Goal: Information Seeking & Learning: Check status

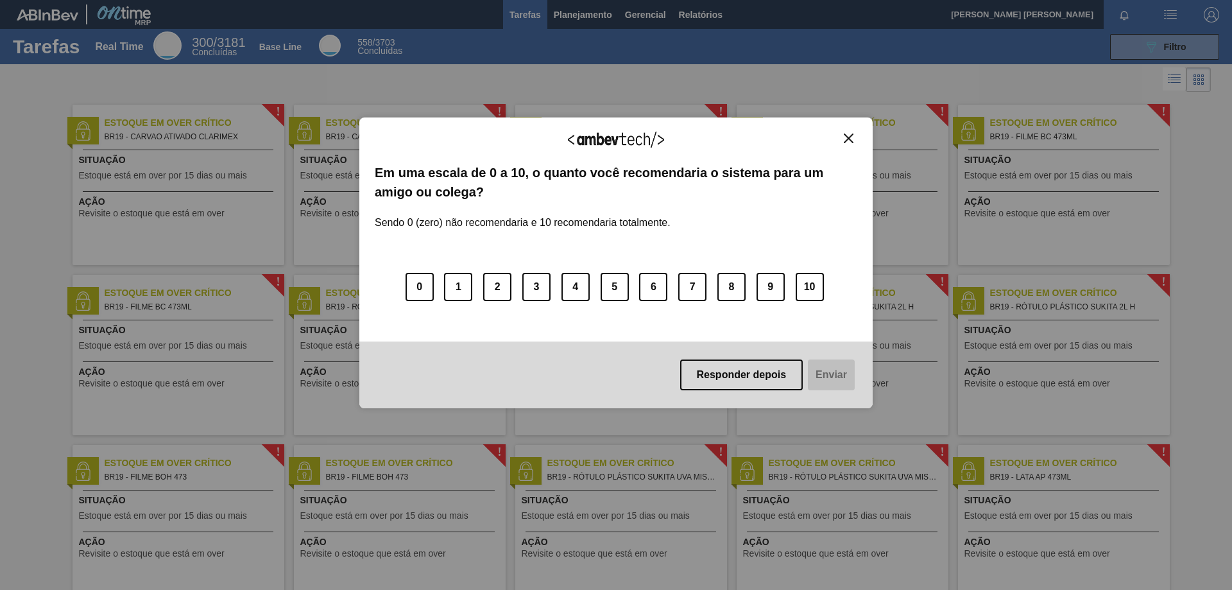
click at [855, 137] on button "Close" at bounding box center [848, 138] width 17 height 11
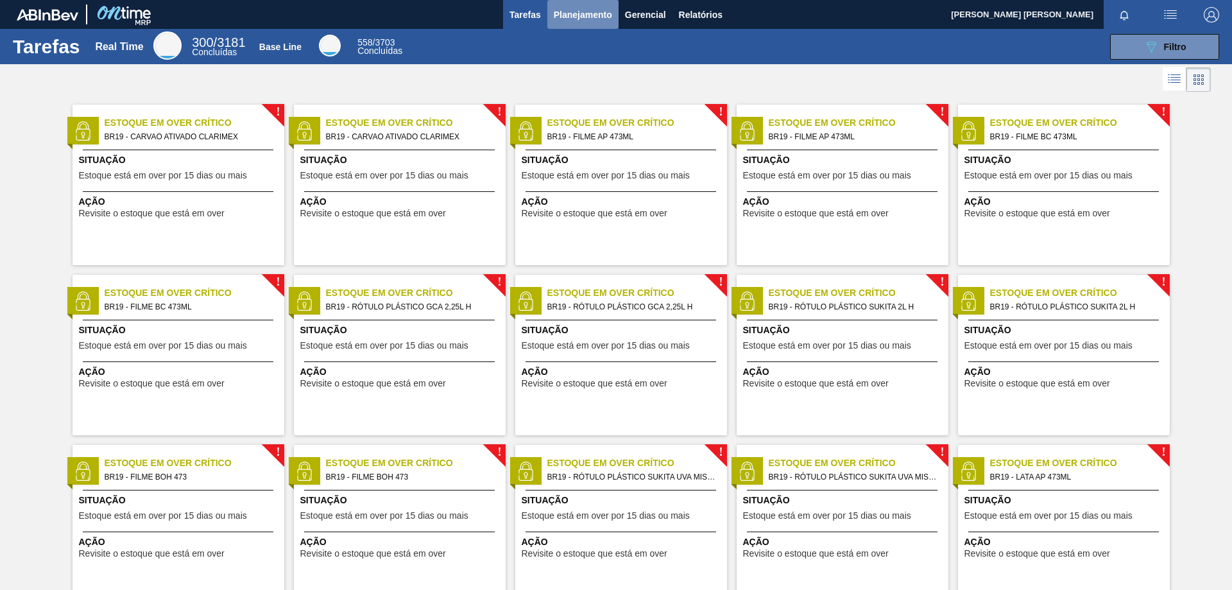
click at [586, 18] on span "Planejamento" at bounding box center [583, 14] width 58 height 15
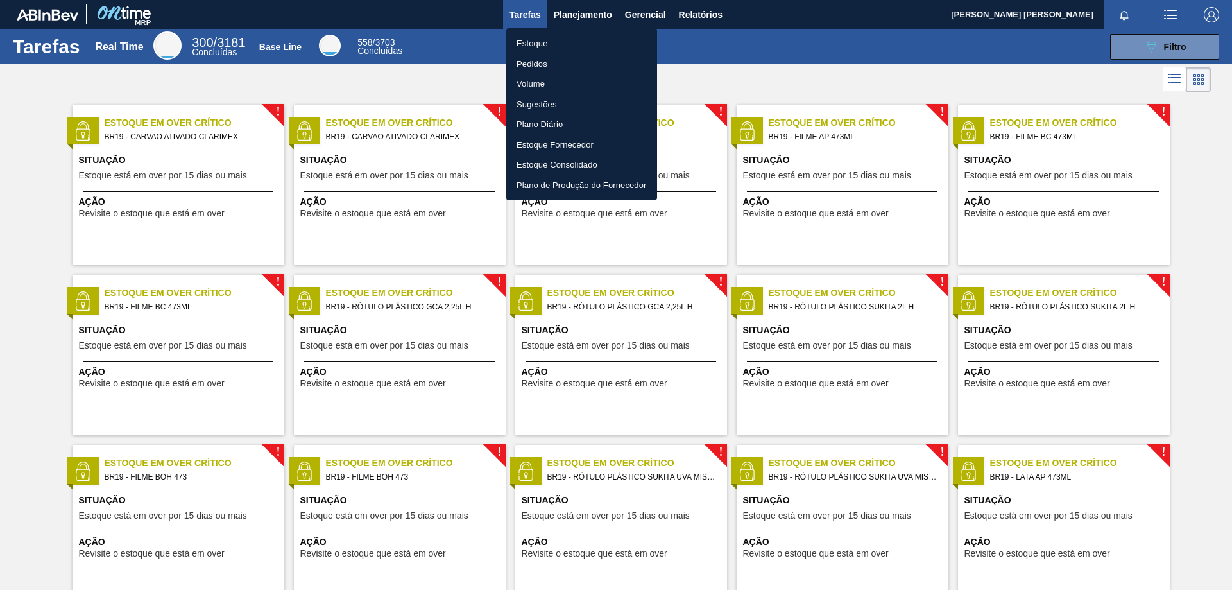
click at [531, 43] on li "Estoque" at bounding box center [581, 43] width 151 height 21
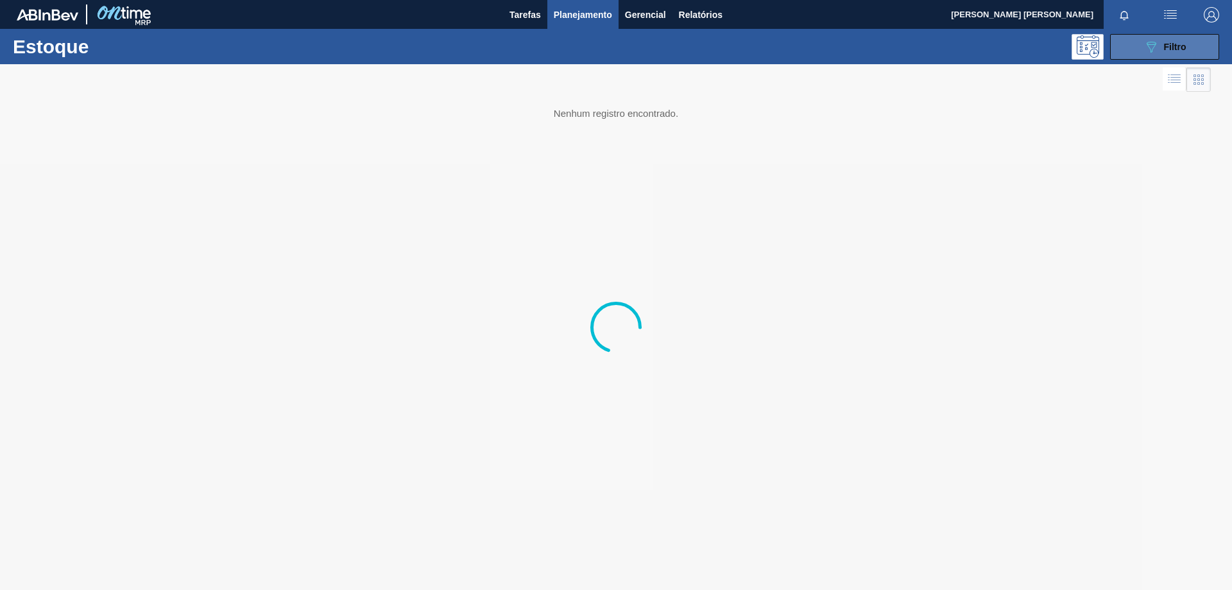
click at [1171, 42] on span "Filtro" at bounding box center [1175, 47] width 22 height 10
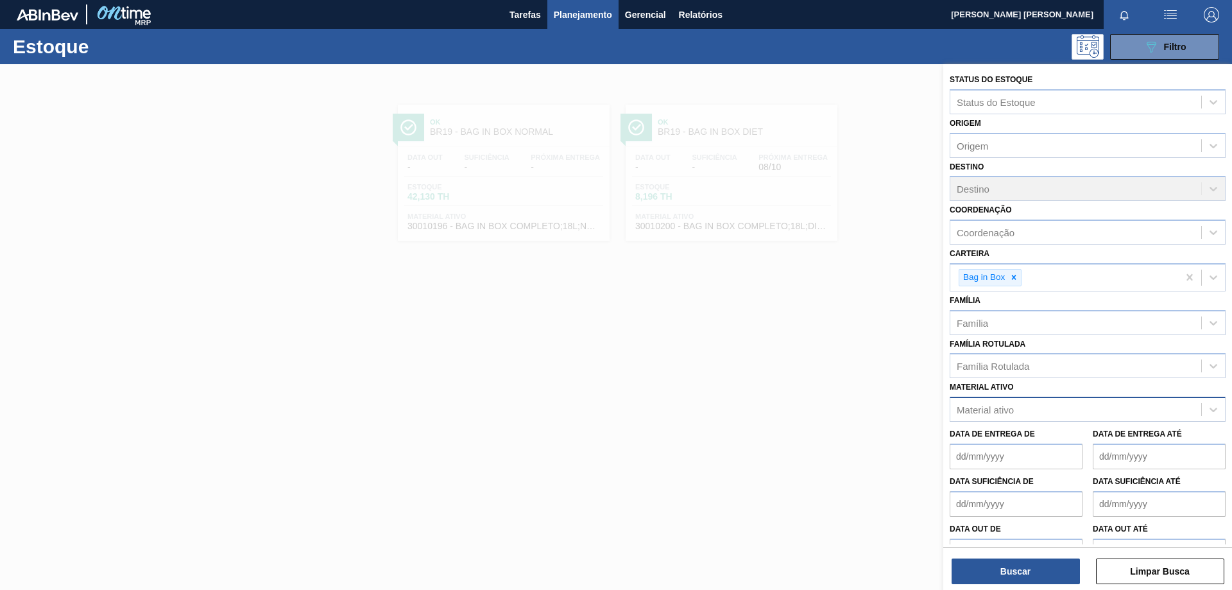
click at [985, 407] on div "Material ativo" at bounding box center [985, 409] width 57 height 11
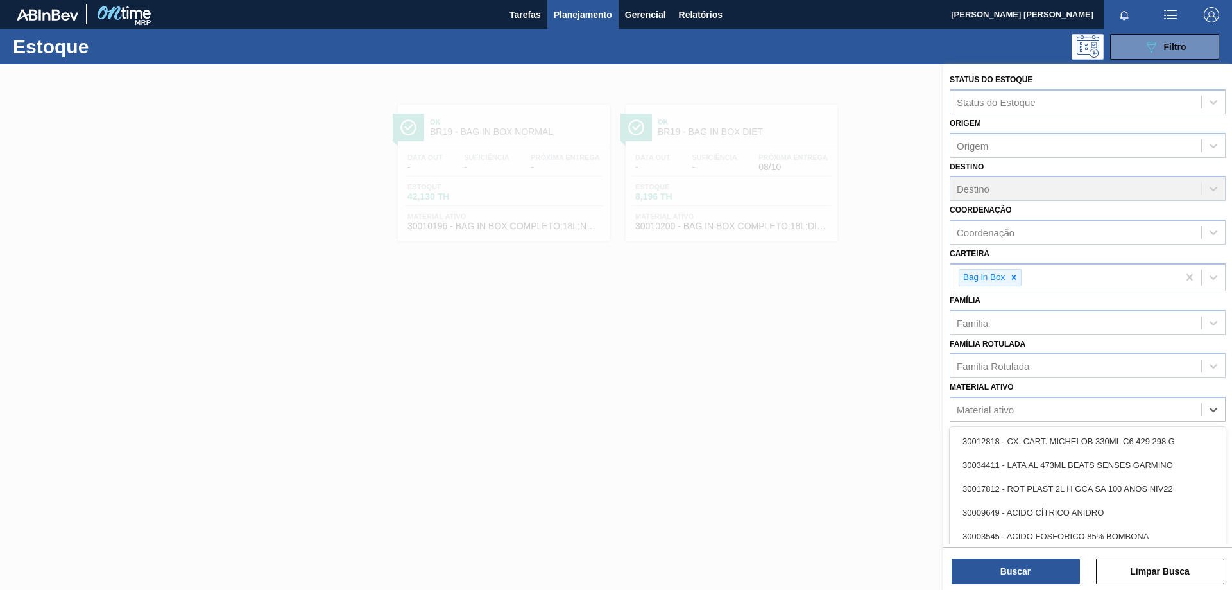
type ativo "V"
paste ativo "30003637"
type ativo "30003637"
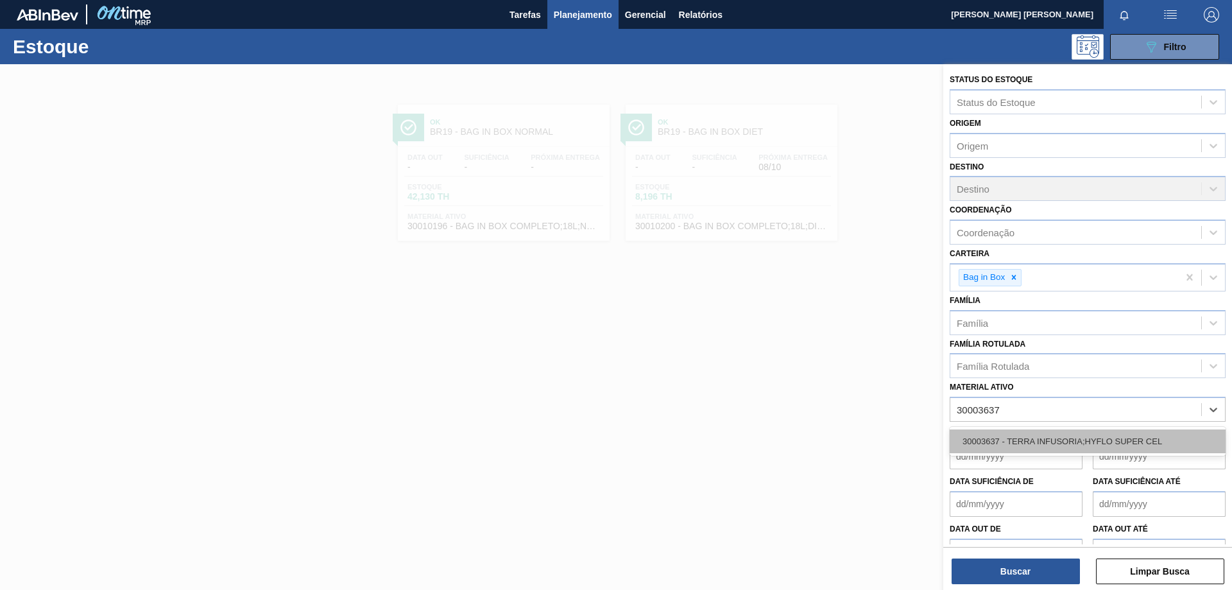
click at [986, 432] on div "30003637 - TERRA INFUSORIA;HYFLO SUPER CEL" at bounding box center [1087, 441] width 276 height 24
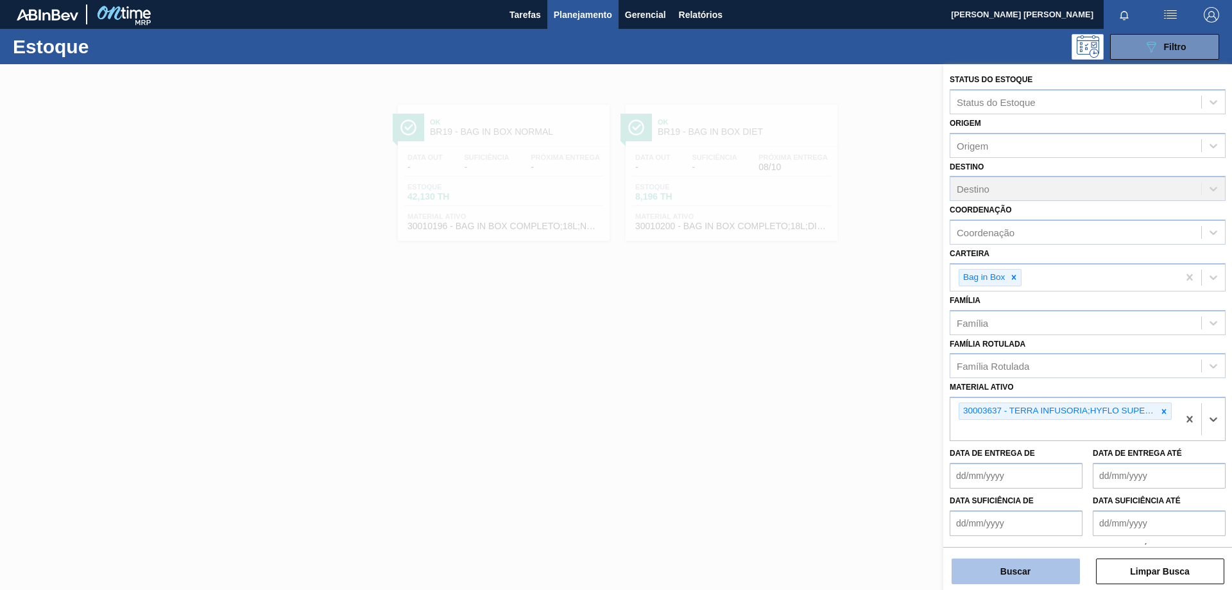
click at [1021, 579] on button "Buscar" at bounding box center [1015, 571] width 128 height 26
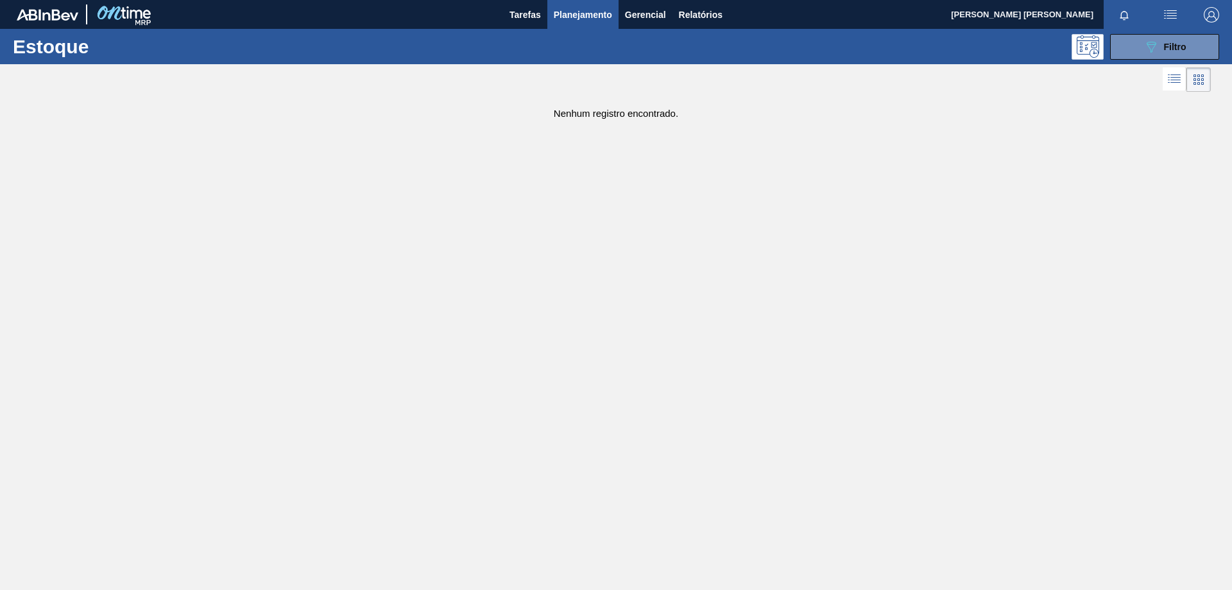
click at [1148, 62] on div "Estoque 089F7B8B-B2A5-4AFE-B5C0-19BA573D28AC Filtro" at bounding box center [616, 46] width 1232 height 35
click at [1153, 42] on icon at bounding box center [1151, 47] width 10 height 11
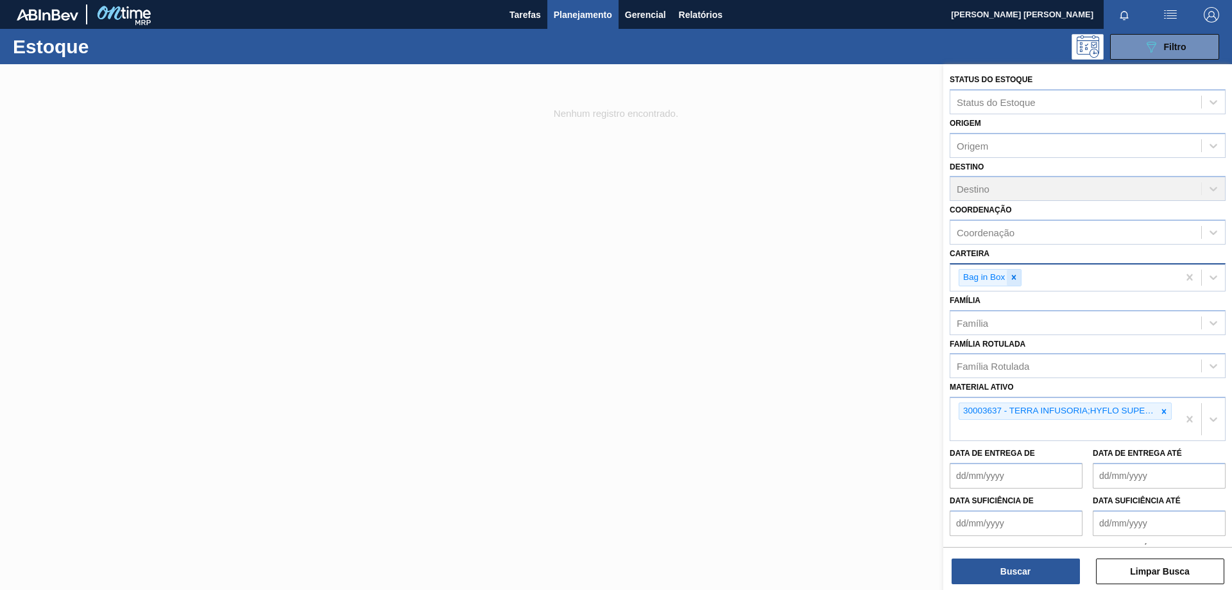
click at [1011, 275] on icon at bounding box center [1013, 277] width 9 height 9
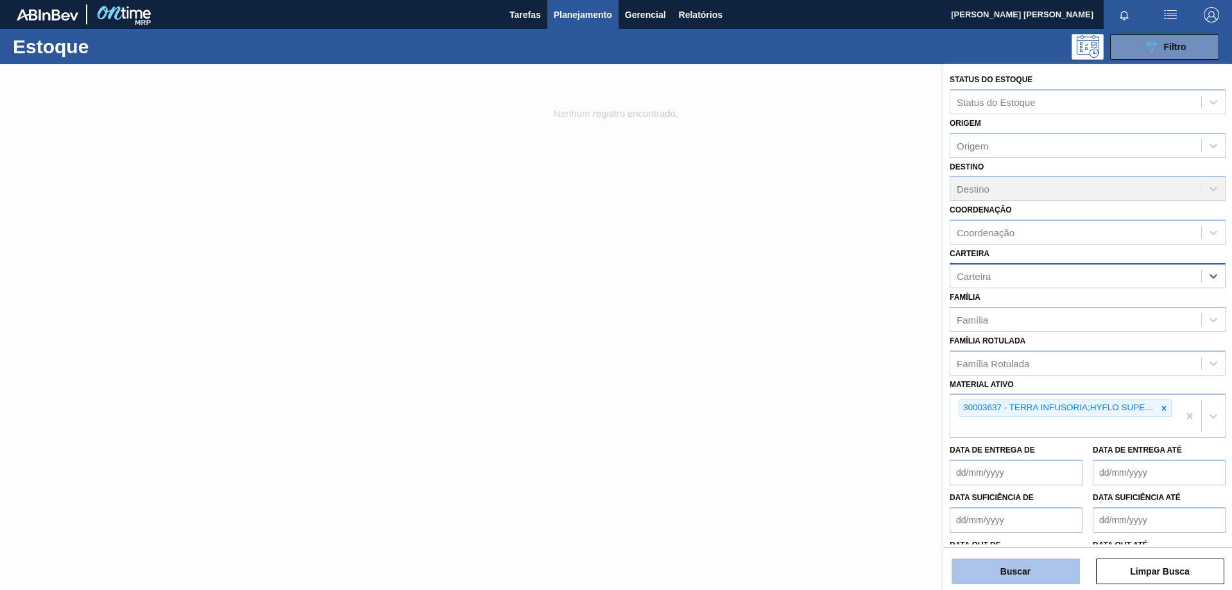
click at [1010, 566] on button "Buscar" at bounding box center [1015, 571] width 128 height 26
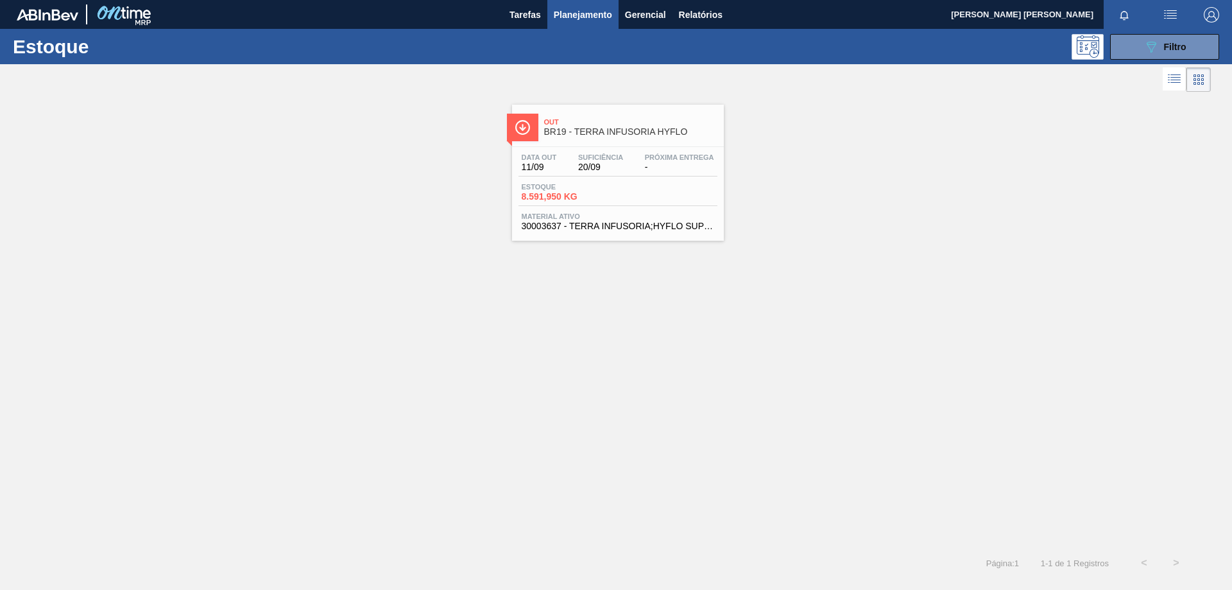
click at [620, 178] on div "Data out 11/09 Suficiência 20/09 Próxima Entrega - Estoque 8.591,950 KG Materia…" at bounding box center [618, 190] width 212 height 87
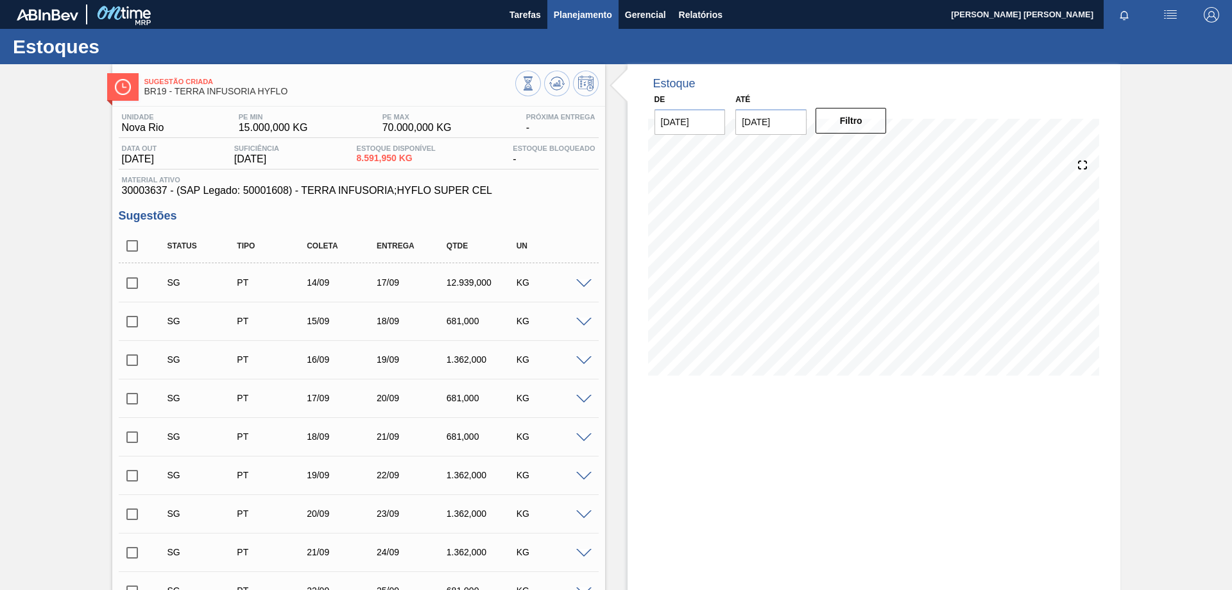
click at [566, 13] on span "Planejamento" at bounding box center [583, 14] width 58 height 15
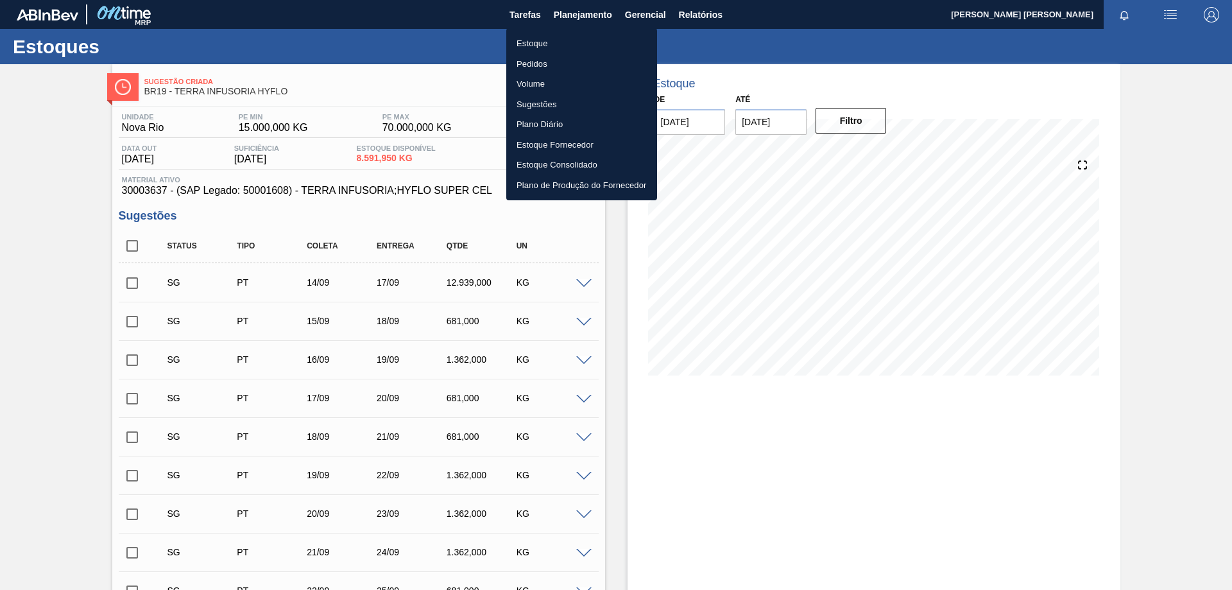
click at [549, 37] on li "Estoque" at bounding box center [581, 43] width 151 height 21
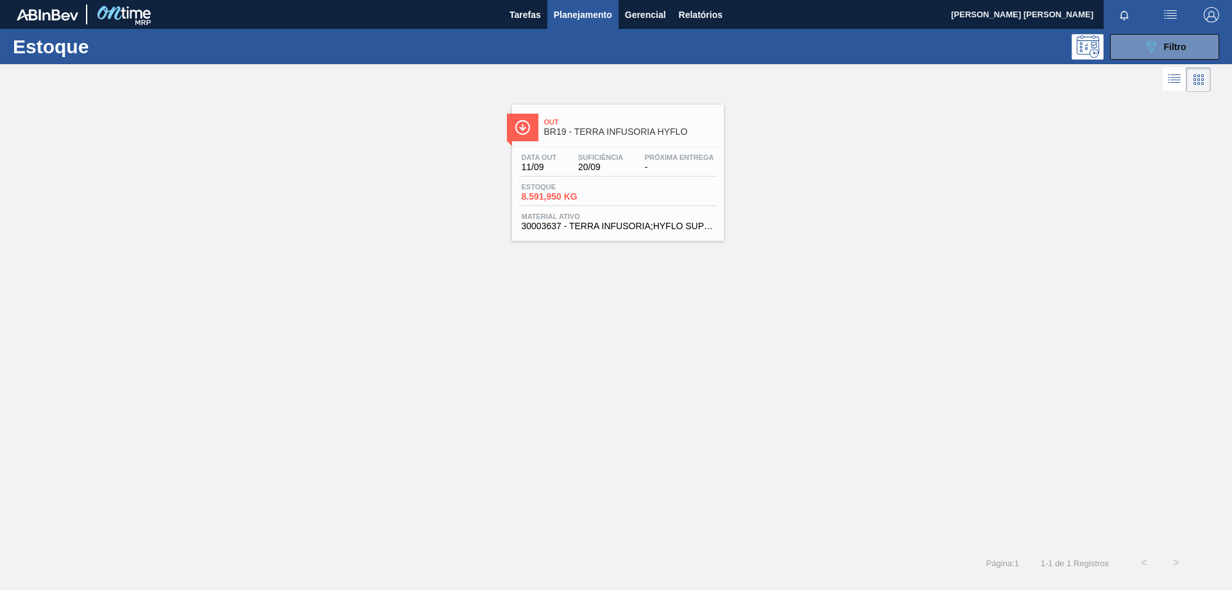
click at [611, 216] on span "Material ativo" at bounding box center [618, 216] width 192 height 8
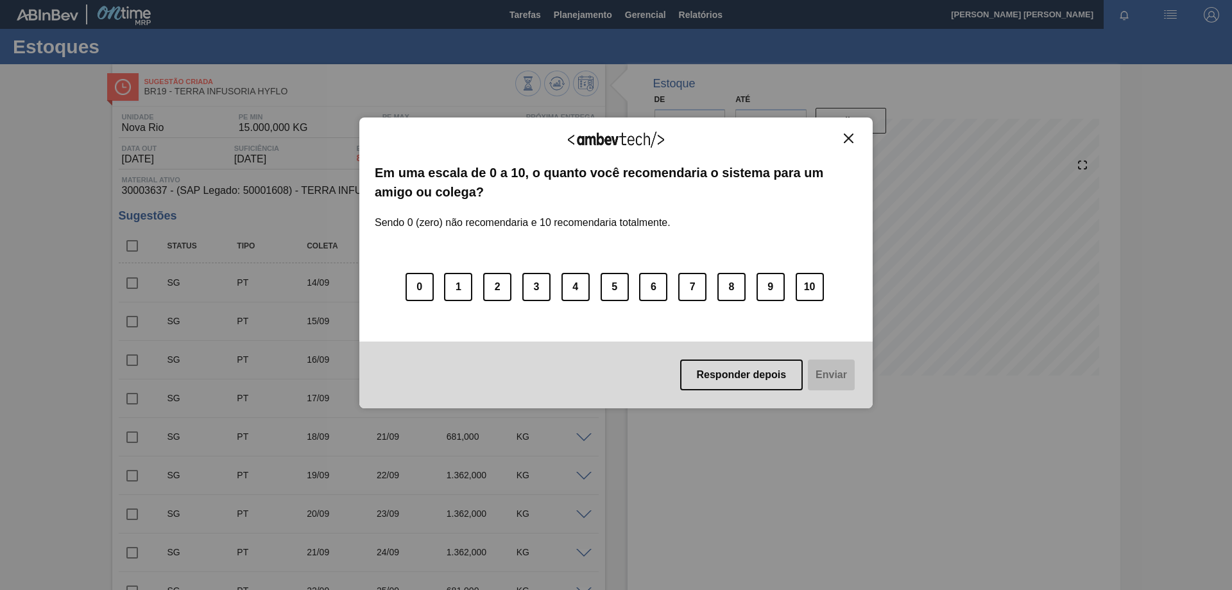
click at [850, 138] on img "Close" at bounding box center [849, 138] width 10 height 10
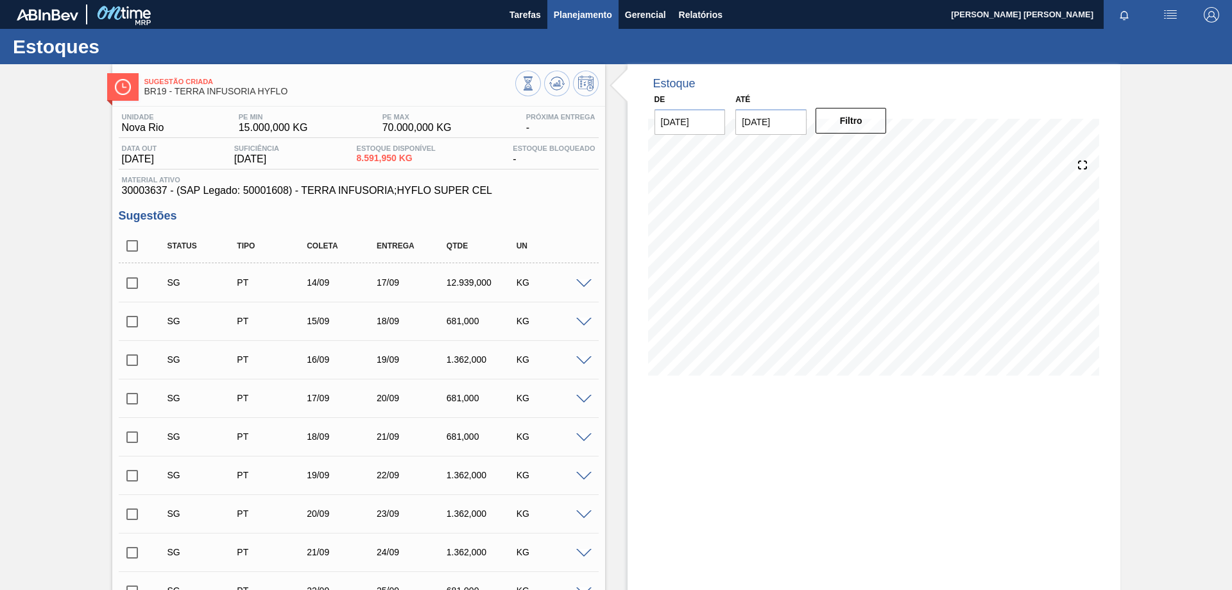
click at [577, 15] on span "Planejamento" at bounding box center [583, 14] width 58 height 15
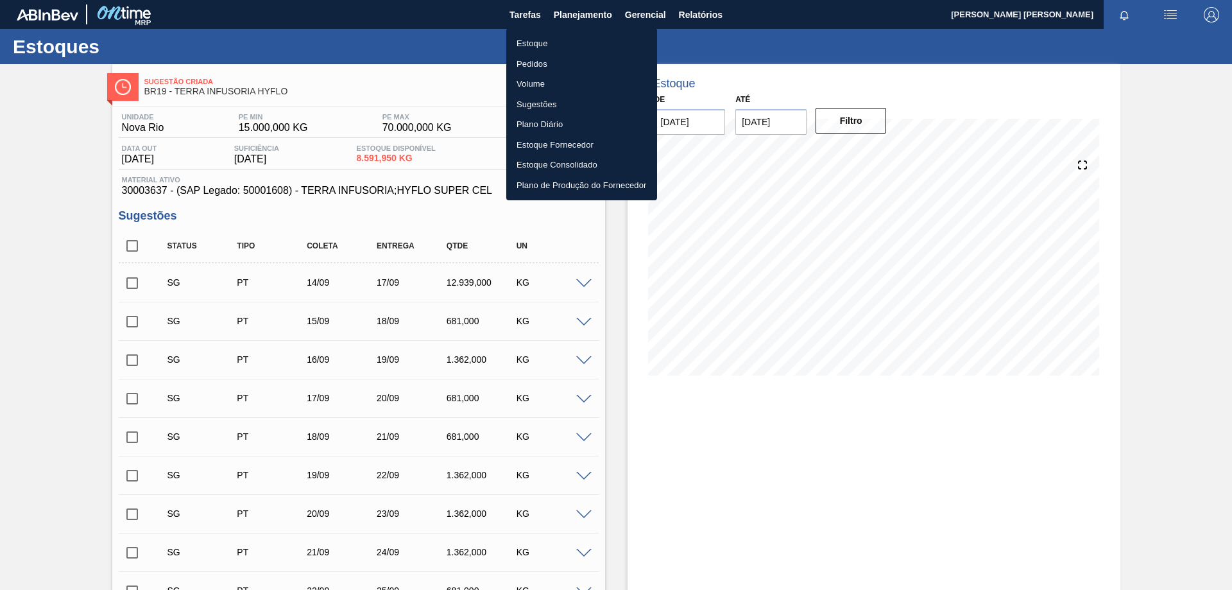
click at [556, 40] on li "Estoque" at bounding box center [581, 43] width 151 height 21
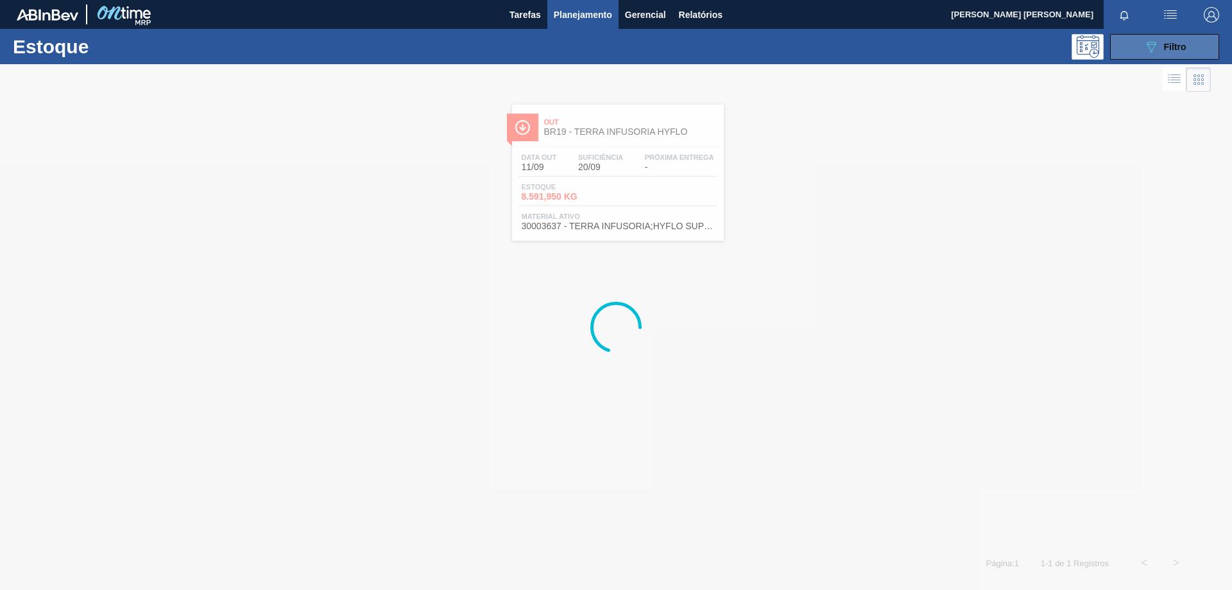
click at [1148, 53] on icon "089F7B8B-B2A5-4AFE-B5C0-19BA573D28AC" at bounding box center [1150, 46] width 15 height 15
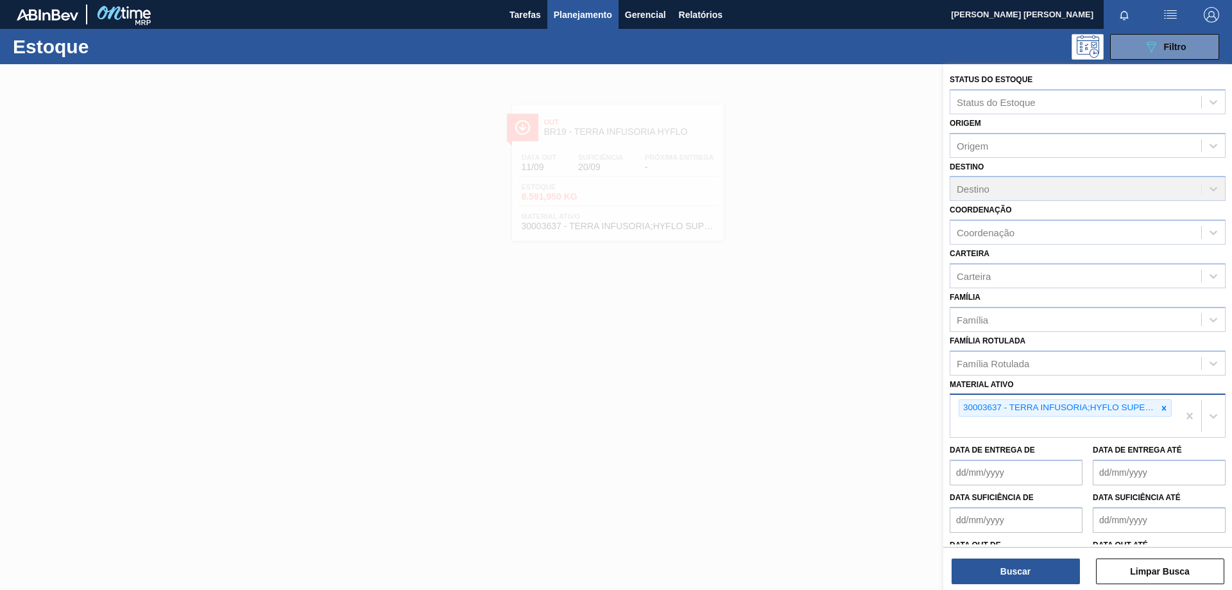
drag, startPoint x: 1166, startPoint y: 405, endPoint x: 1051, endPoint y: 411, distance: 115.7
click at [1164, 405] on div at bounding box center [1164, 408] width 14 height 16
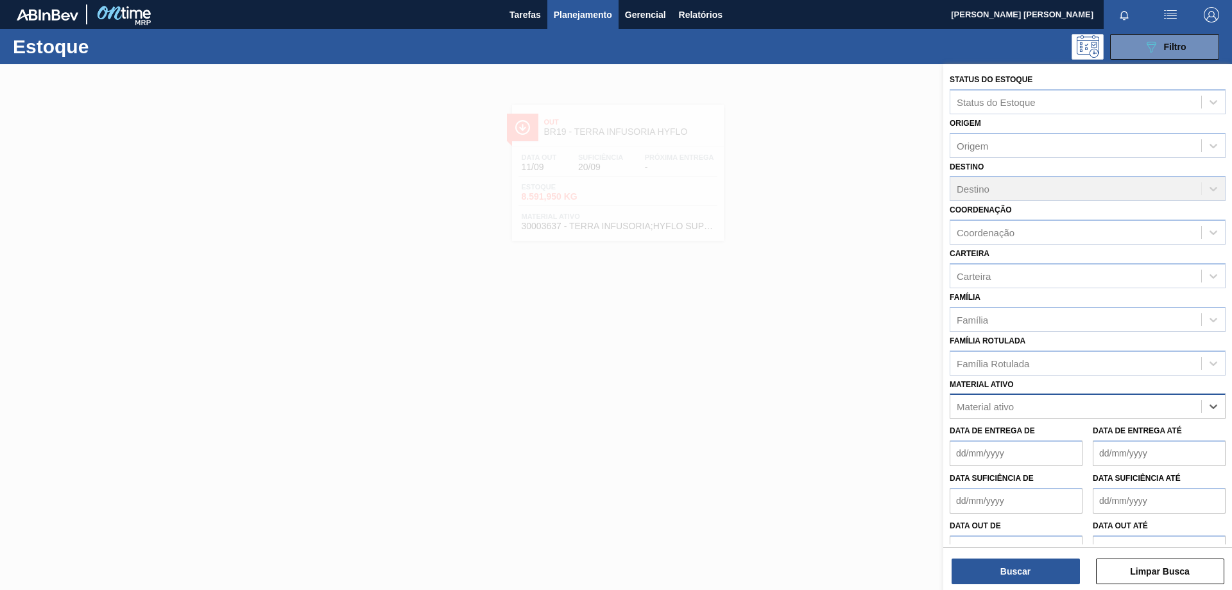
click at [1044, 411] on div "Material ativo" at bounding box center [1075, 406] width 251 height 19
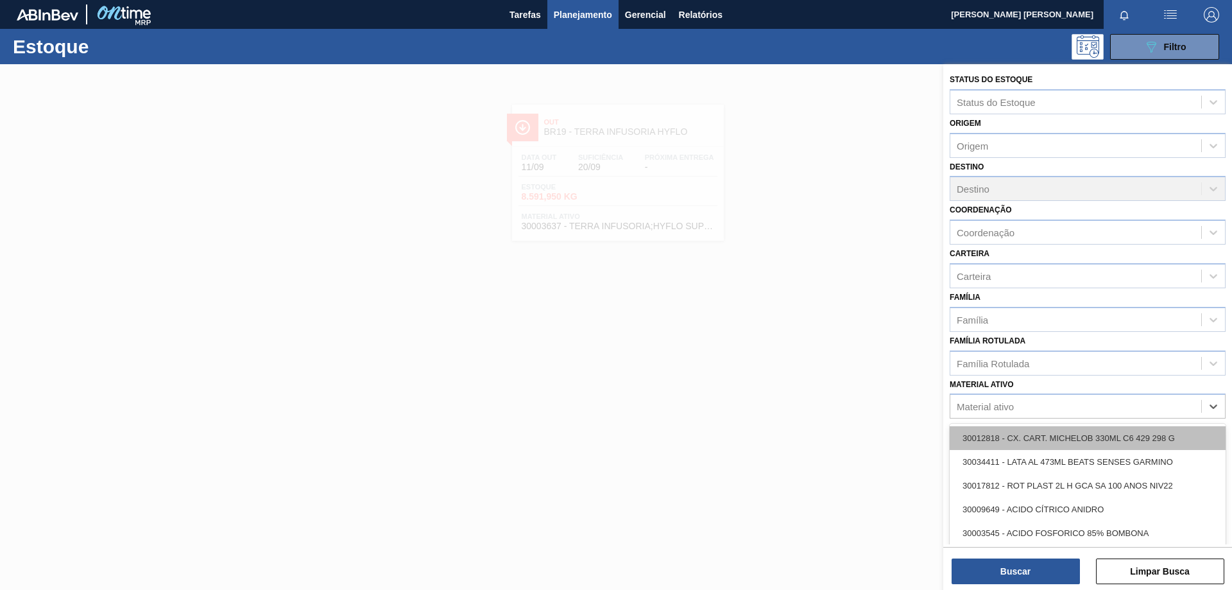
paste ativo "30002598"
type ativo "30002598"
click at [1018, 436] on div "30002598 - FOIL [DATE] IN65" at bounding box center [1087, 438] width 276 height 24
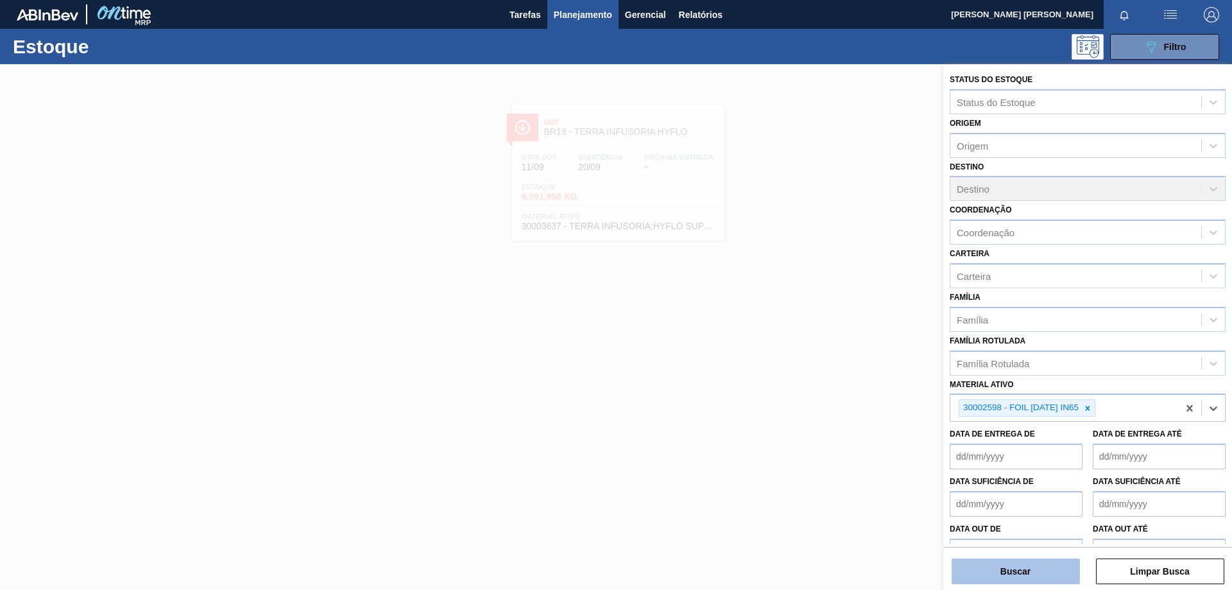
click at [985, 563] on button "Buscar" at bounding box center [1015, 571] width 128 height 26
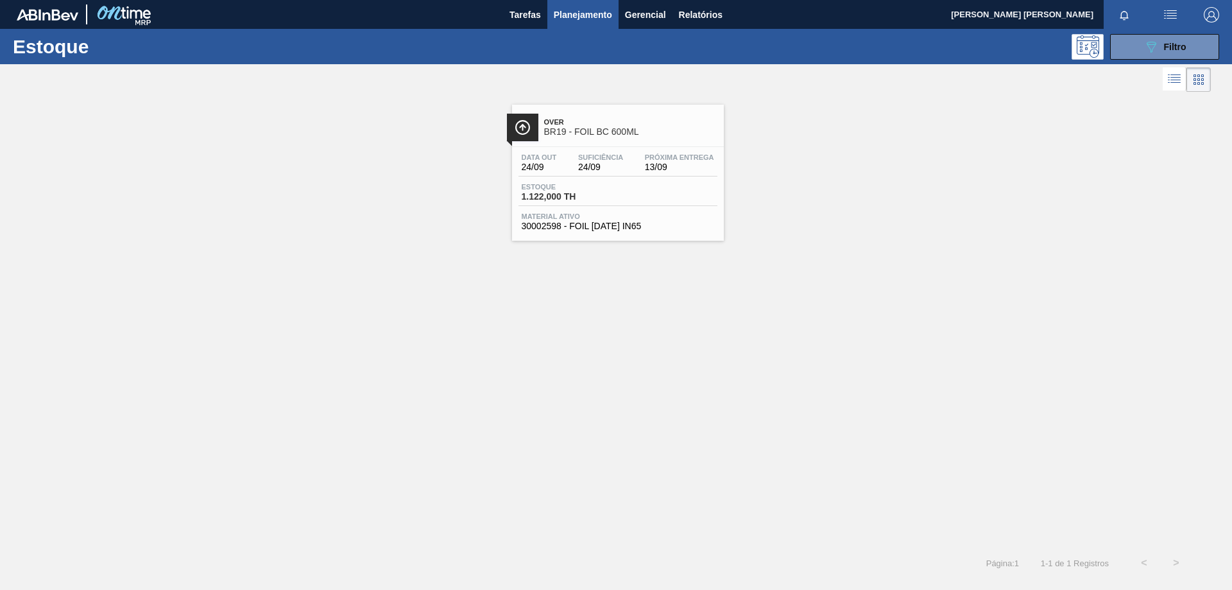
click at [595, 184] on span "Estoque" at bounding box center [567, 187] width 90 height 8
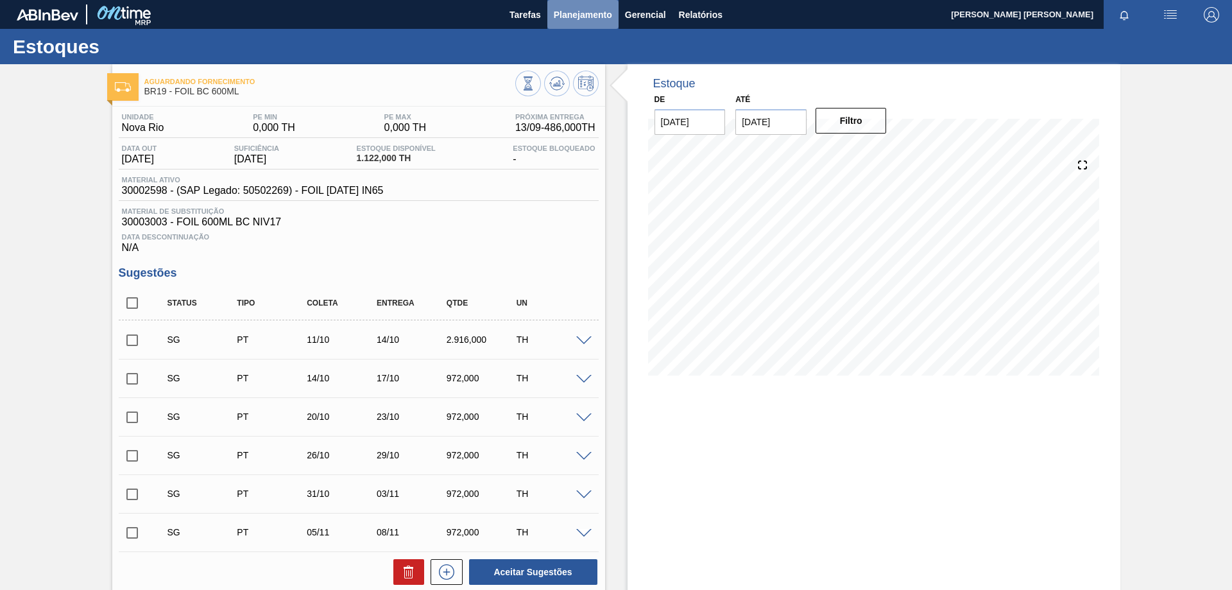
click at [585, 4] on button "Planejamento" at bounding box center [582, 14] width 71 height 29
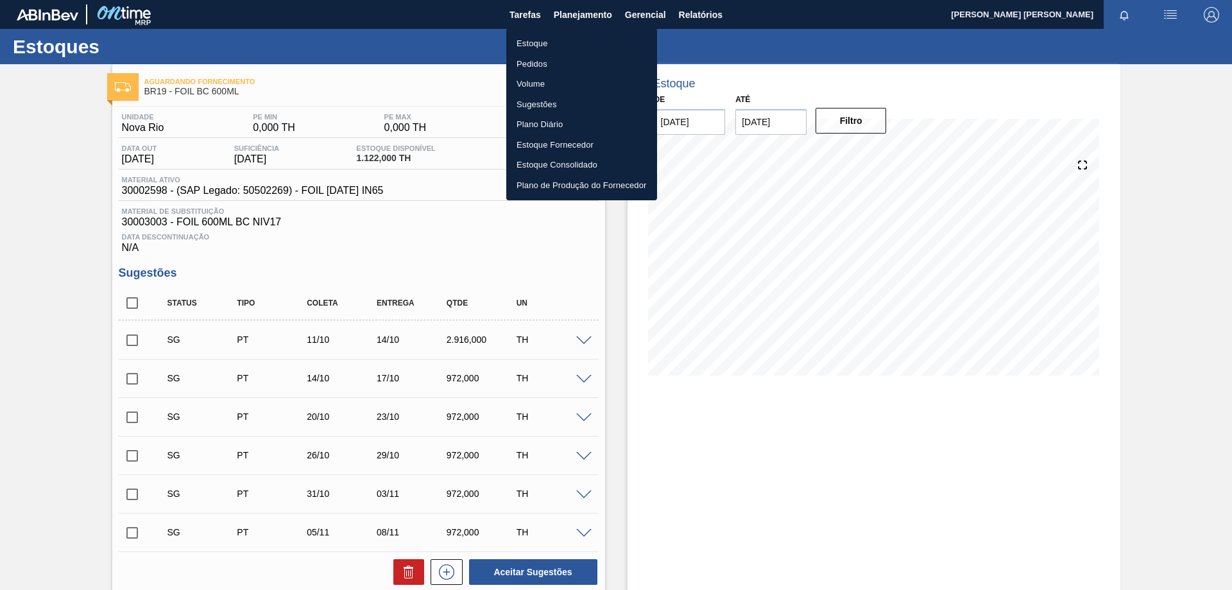
click at [540, 48] on li "Estoque" at bounding box center [581, 43] width 151 height 21
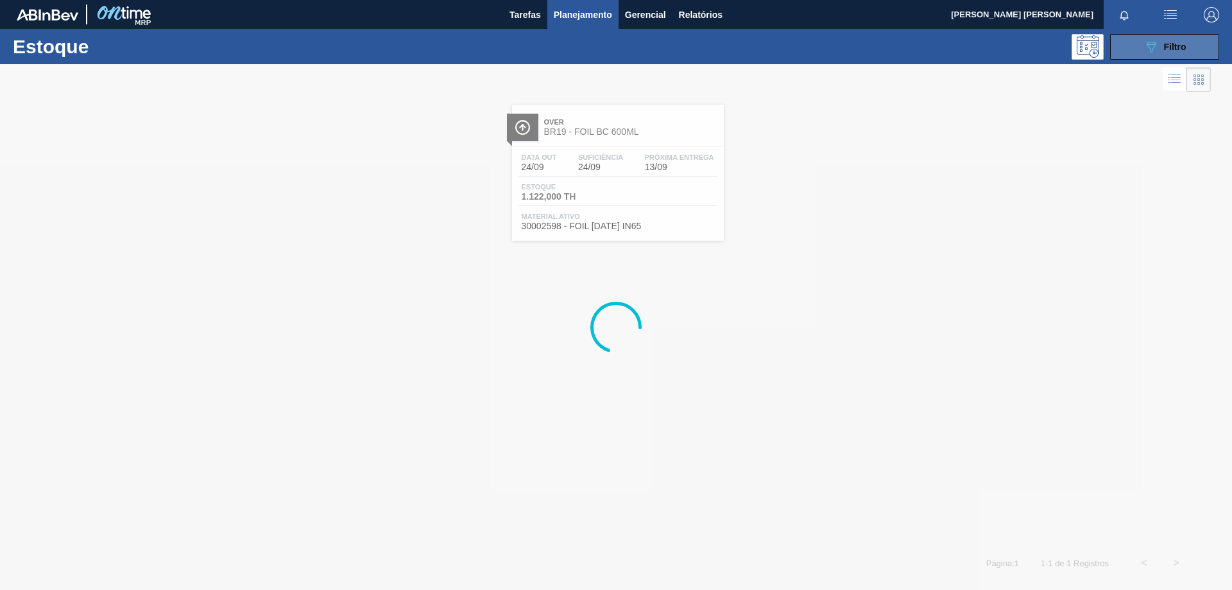
click at [1149, 46] on icon "089F7B8B-B2A5-4AFE-B5C0-19BA573D28AC" at bounding box center [1150, 46] width 15 height 15
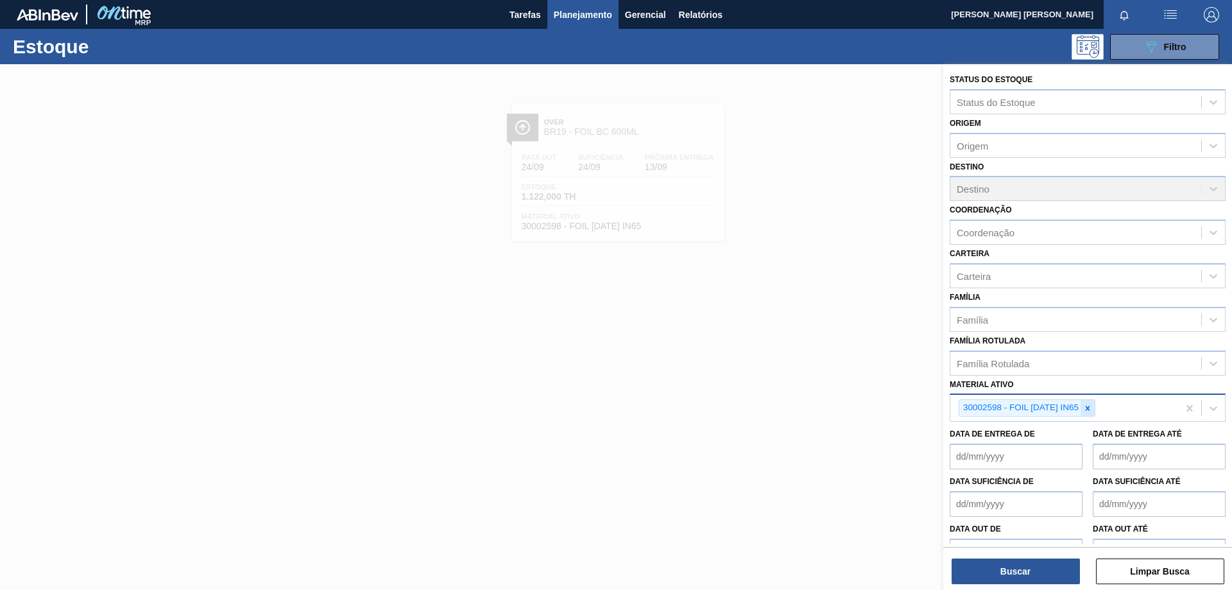
click at [1091, 409] on icon at bounding box center [1087, 408] width 9 height 9
click at [1068, 405] on div "Material ativo" at bounding box center [1075, 406] width 251 height 19
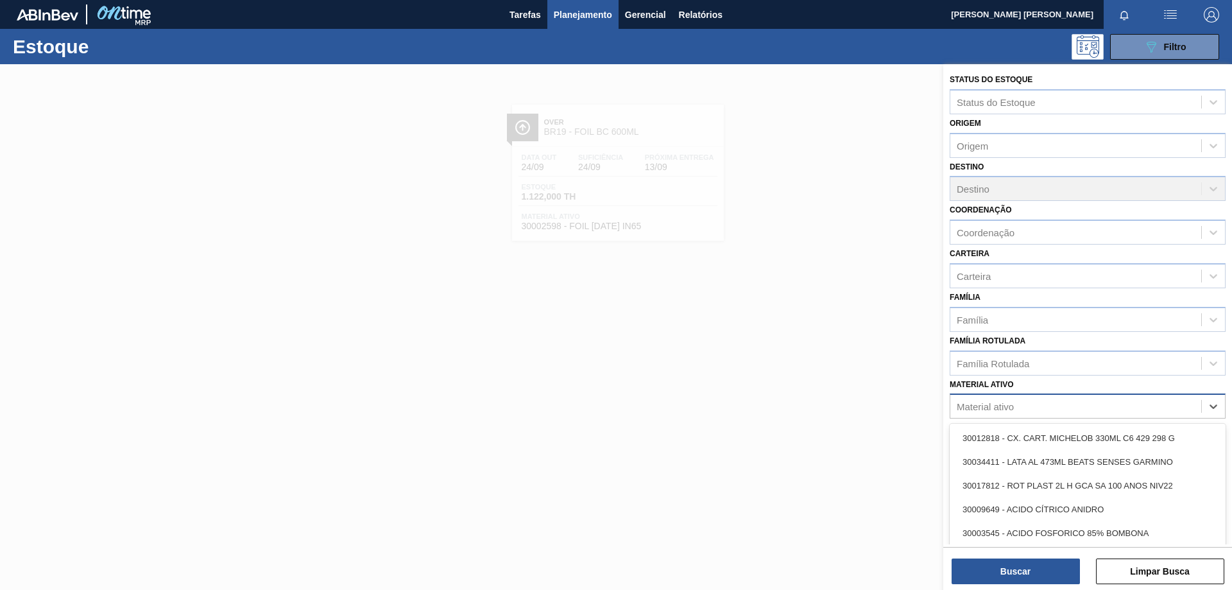
paste ativo "30002293"
type ativo "30002293"
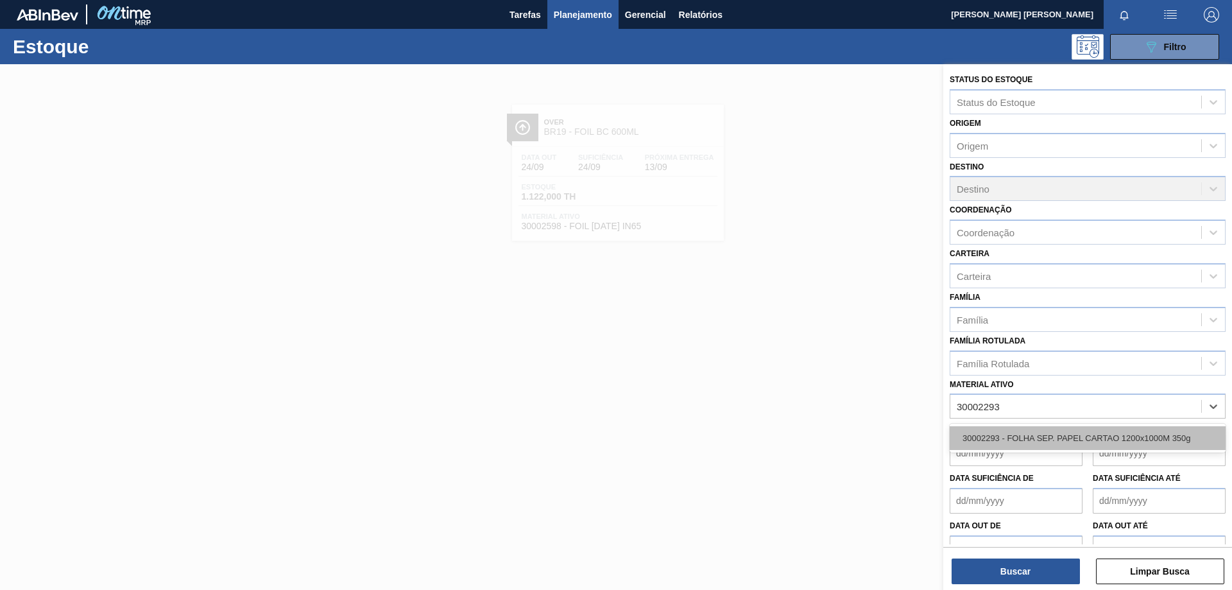
click at [1039, 433] on div "30002293 - FOLHA SEP. PAPEL CARTAO 1200x1000M 350g" at bounding box center [1087, 438] width 276 height 24
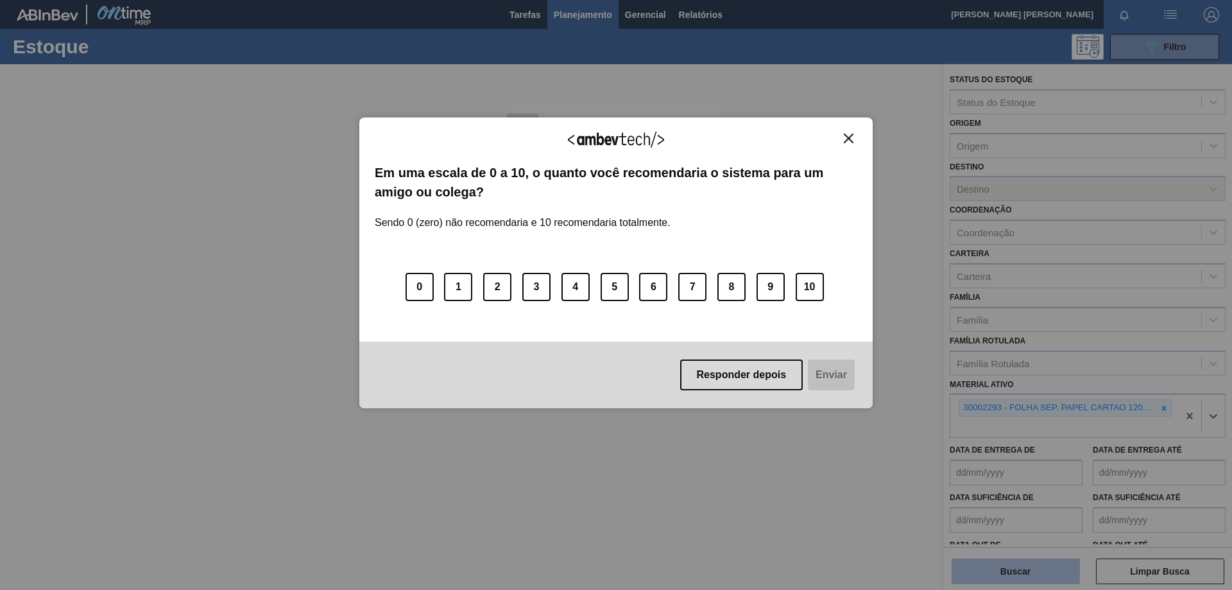
click at [1013, 565] on div "Agradecemos seu feedback! Em uma escala de 0 a 10, o quanto você recomendaria o…" at bounding box center [616, 295] width 1232 height 590
click at [850, 137] on img "Close" at bounding box center [849, 138] width 10 height 10
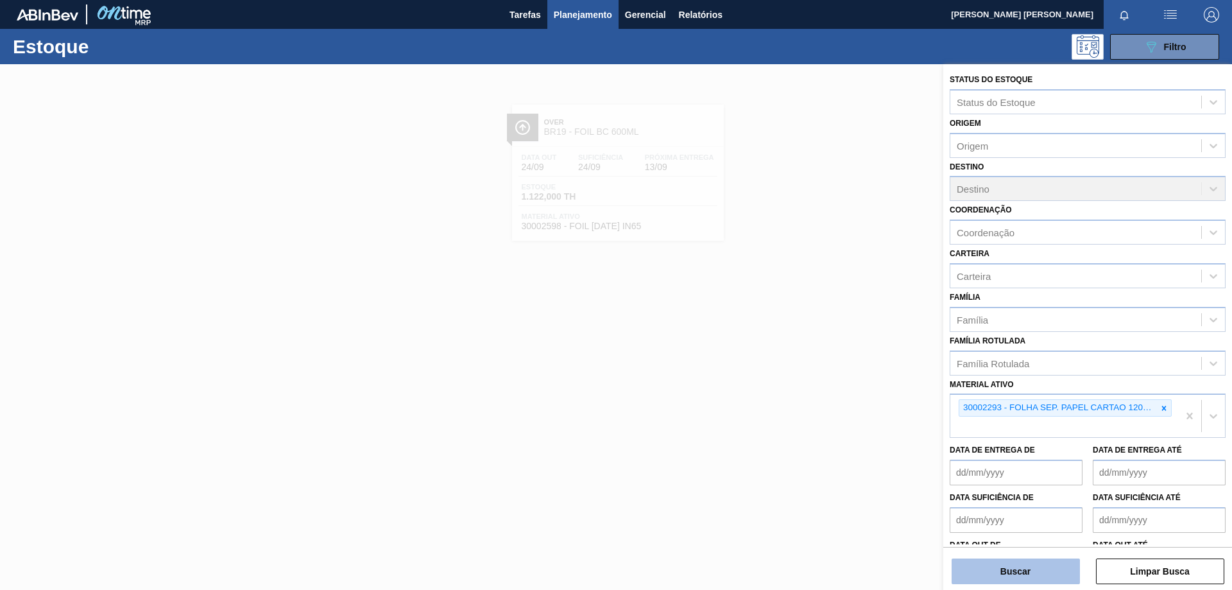
click at [990, 570] on button "Buscar" at bounding box center [1015, 571] width 128 height 26
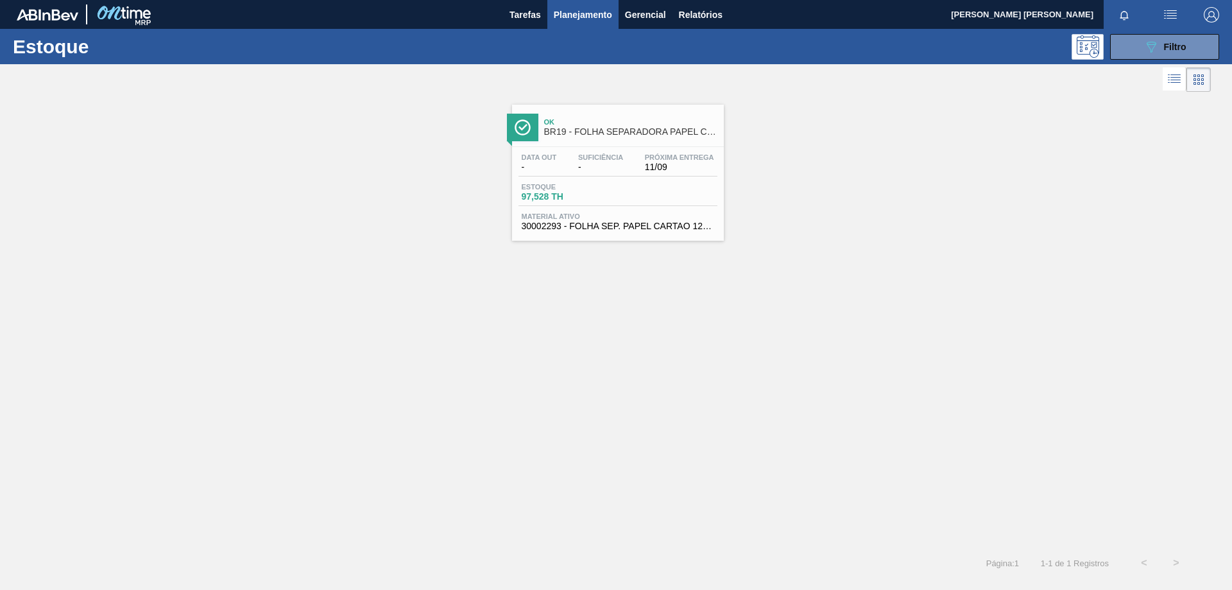
click at [570, 198] on span "97,528 TH" at bounding box center [567, 197] width 90 height 10
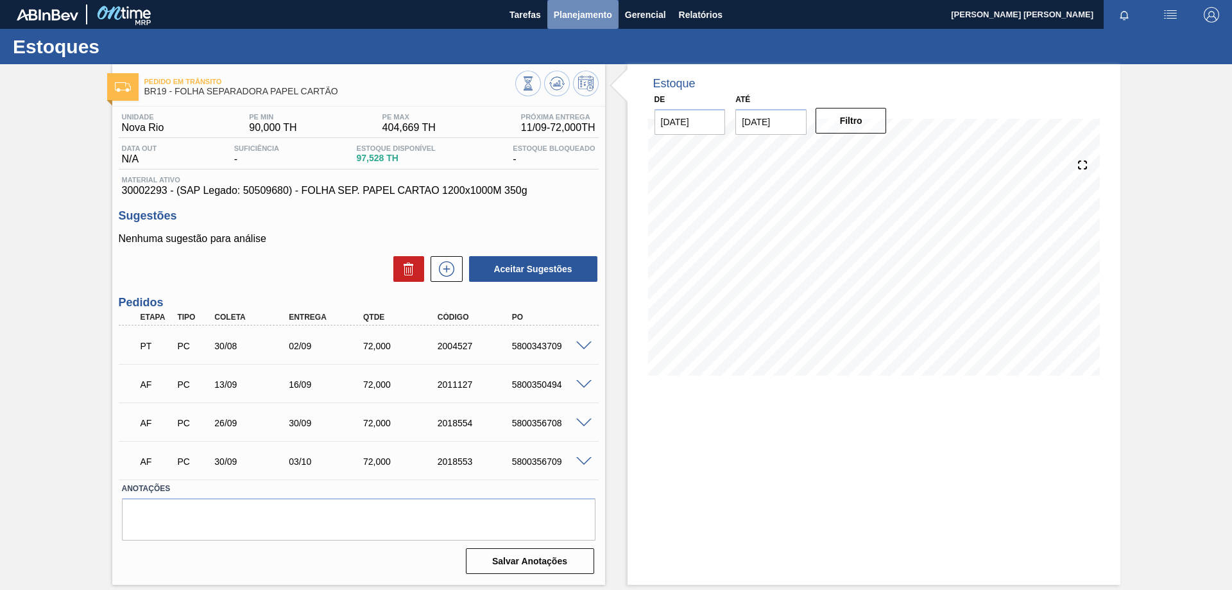
click at [584, 17] on span "Planejamento" at bounding box center [583, 14] width 58 height 15
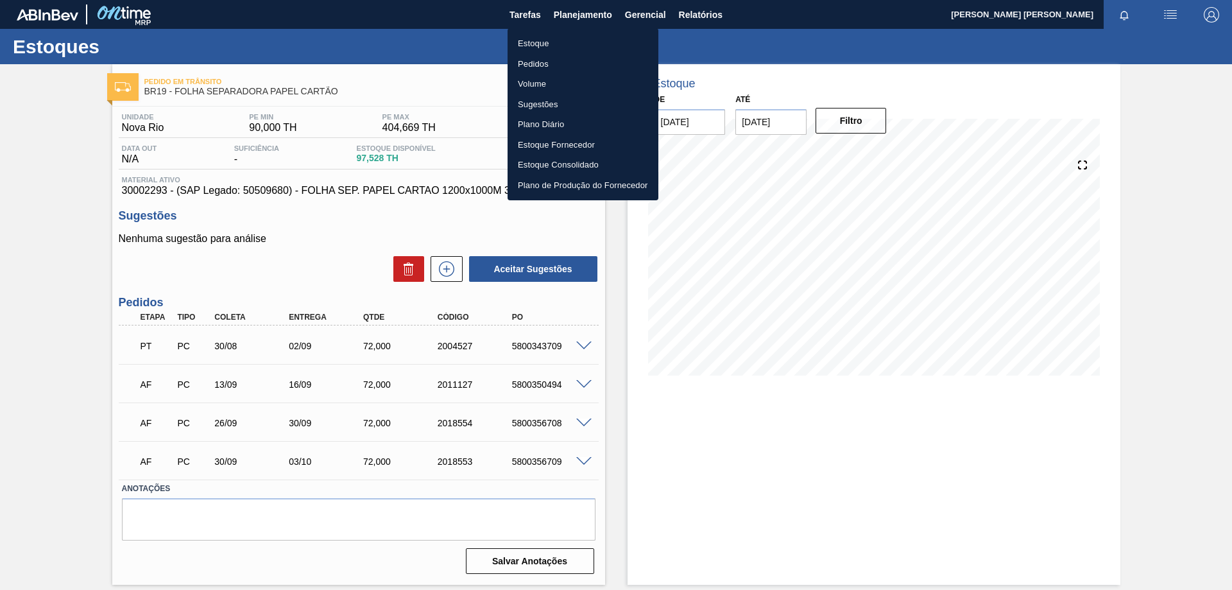
click at [554, 42] on li "Estoque" at bounding box center [582, 43] width 151 height 21
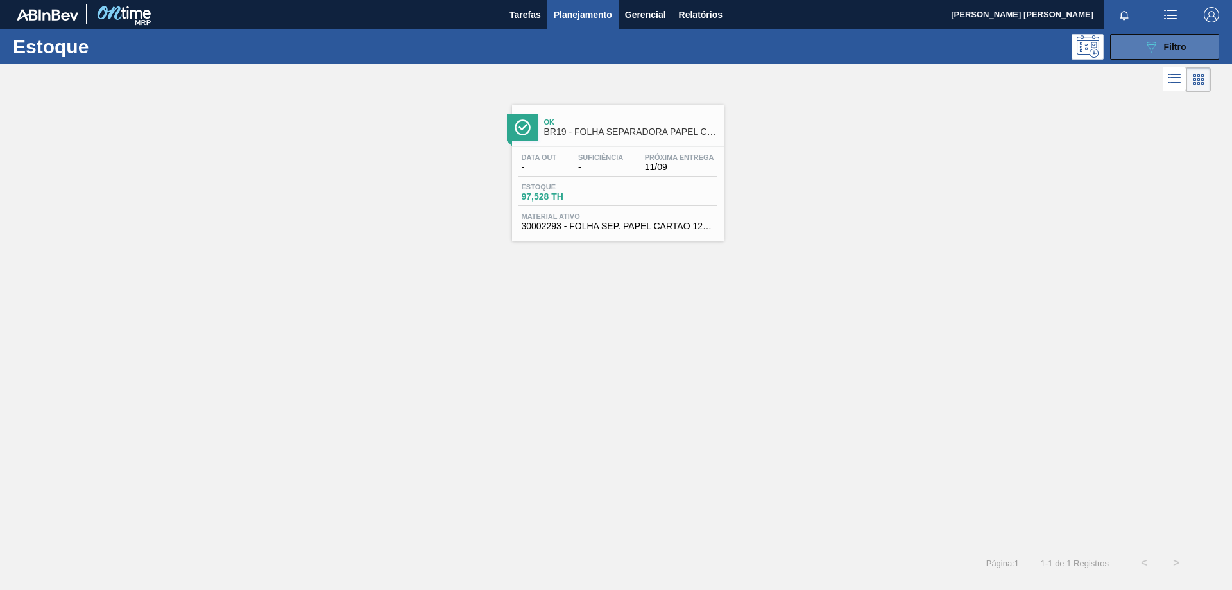
click at [1133, 49] on button "089F7B8B-B2A5-4AFE-B5C0-19BA573D28AC Filtro" at bounding box center [1164, 47] width 109 height 26
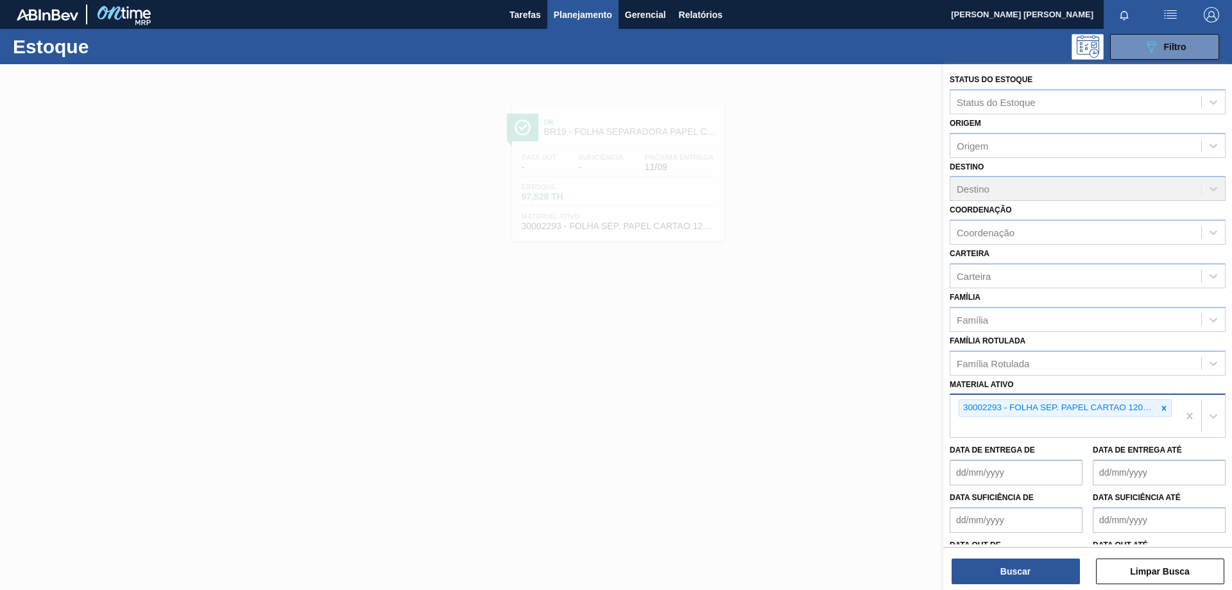
drag, startPoint x: 1164, startPoint y: 407, endPoint x: 1118, endPoint y: 413, distance: 46.6
click at [1162, 407] on icon at bounding box center [1163, 408] width 9 height 9
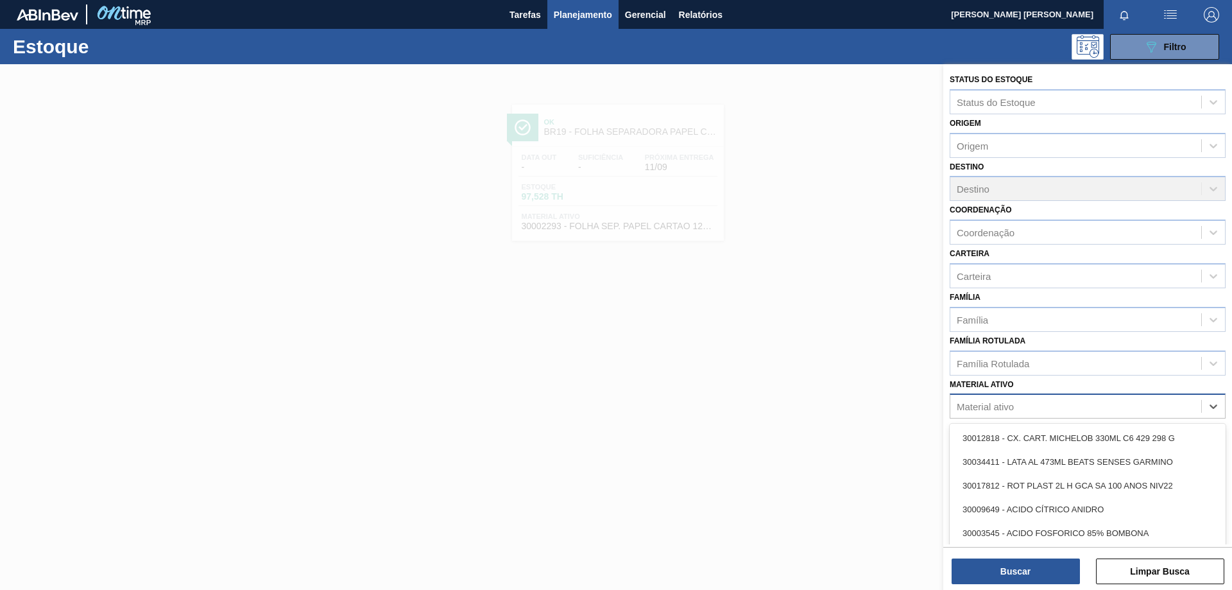
click at [1055, 403] on div "Material ativo" at bounding box center [1075, 406] width 251 height 19
paste ativo "20009292"
type ativo "20009292"
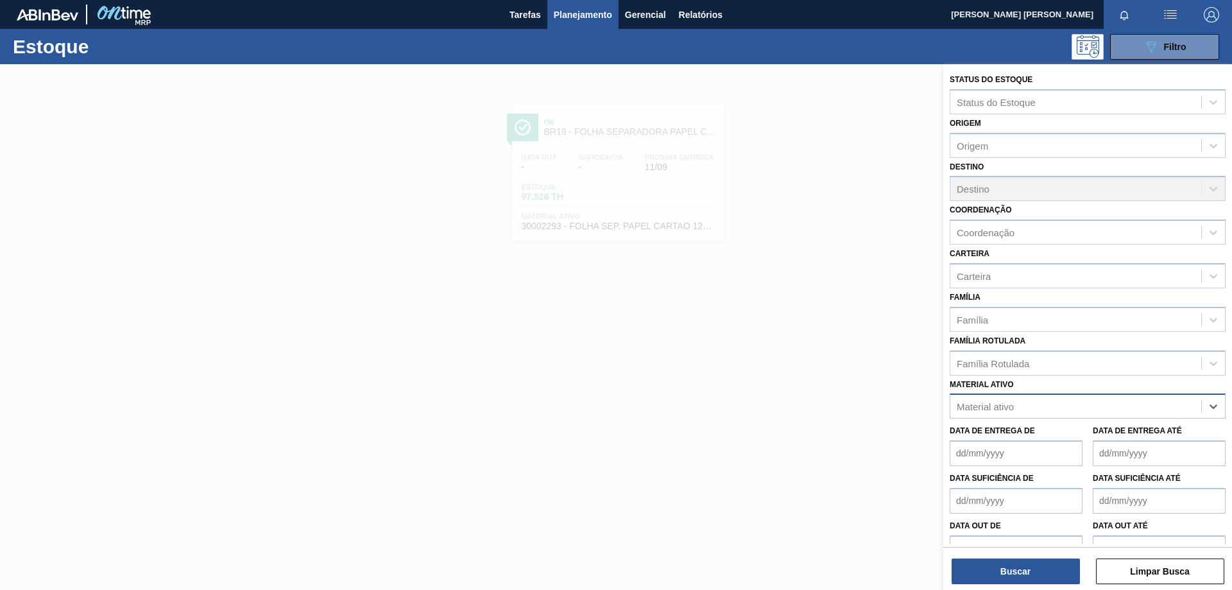
click at [1031, 406] on div "Material ativo" at bounding box center [1075, 406] width 251 height 19
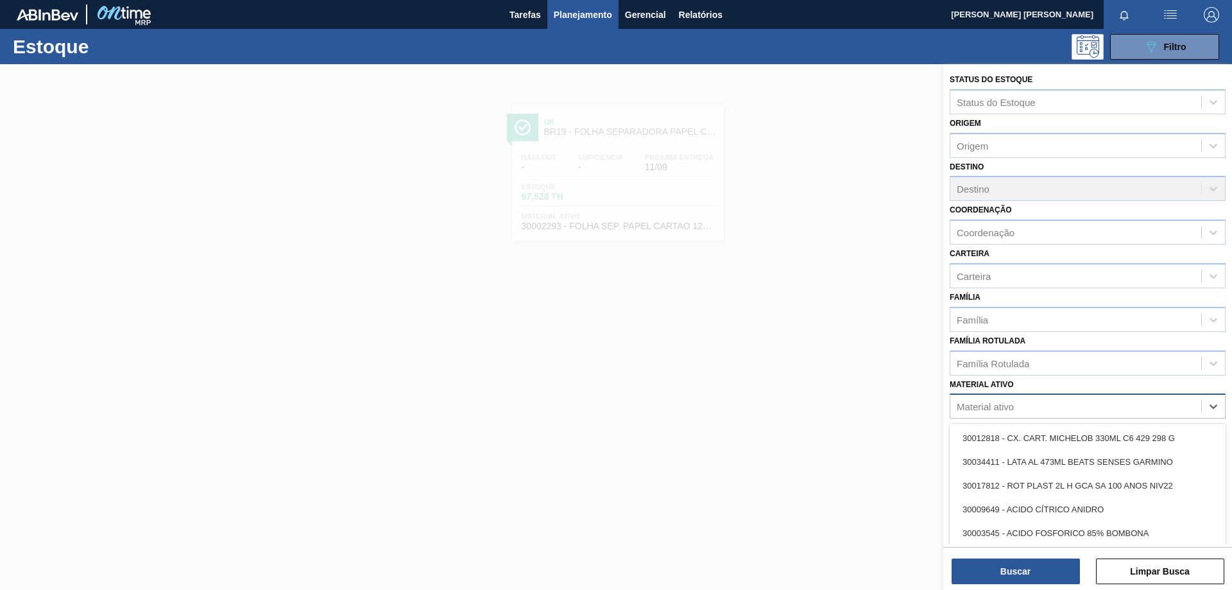
paste ativo "20009292"
type ativo "20009292"
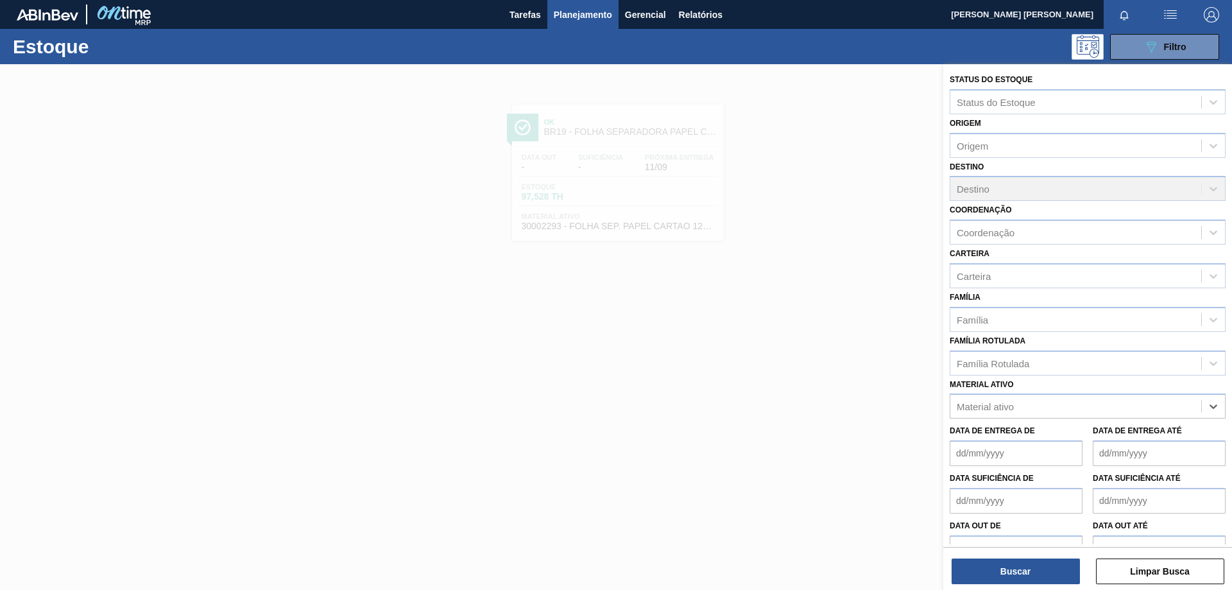
drag, startPoint x: 1031, startPoint y: 406, endPoint x: 699, endPoint y: 400, distance: 331.7
click at [943, 400] on div "Status do Estoque Status do Estoque Origem Origem Destino Destino Coordenação C…" at bounding box center [1087, 359] width 289 height 590
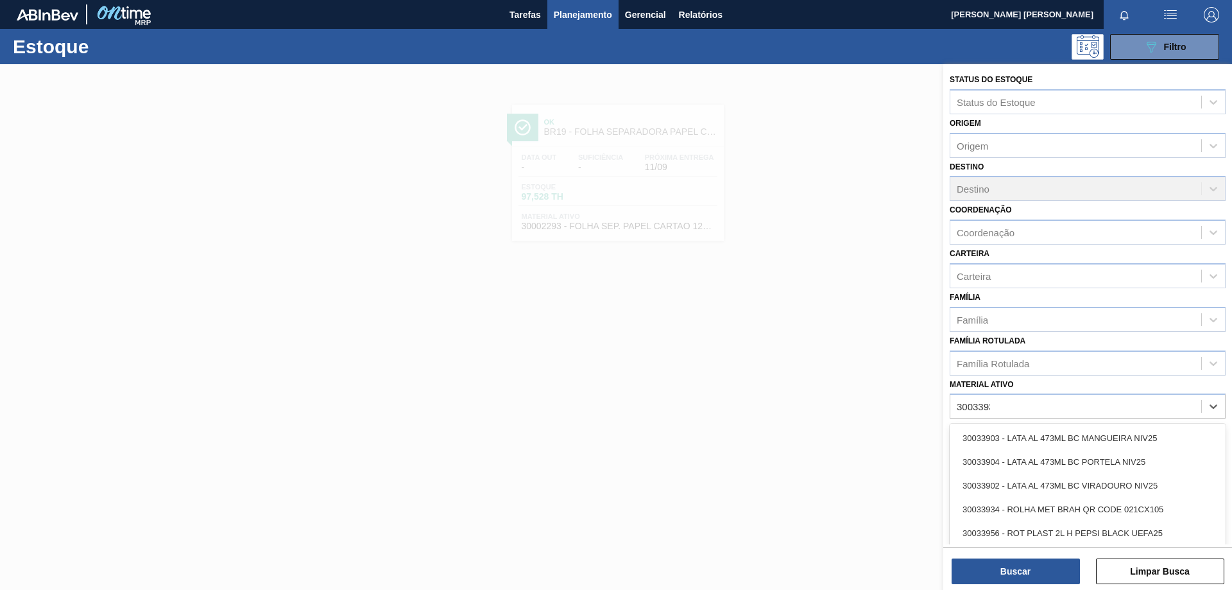
type ativo "30033934"
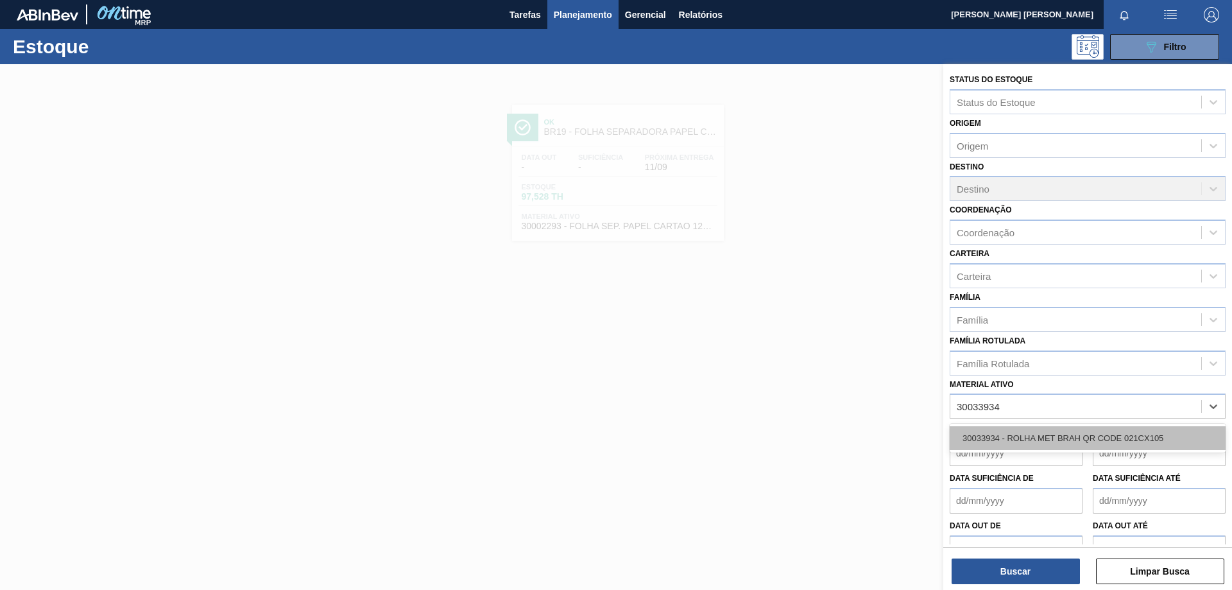
click at [1021, 435] on div "30033934 - ROLHA MET BRAH QR CODE 021CX105" at bounding box center [1087, 438] width 276 height 24
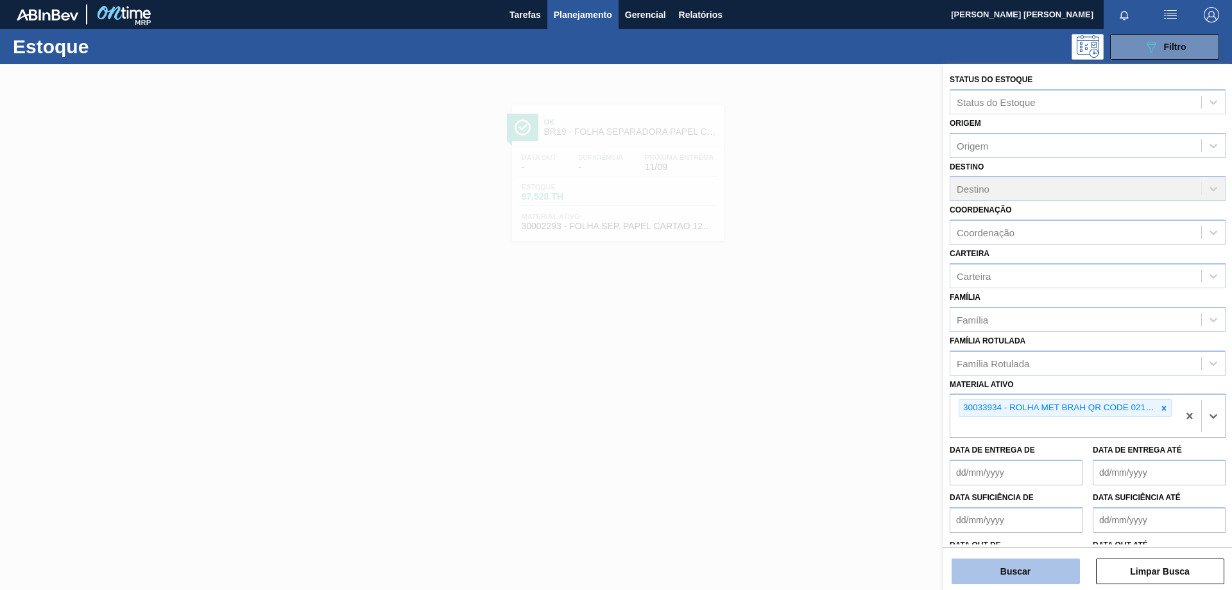
click at [1008, 570] on button "Buscar" at bounding box center [1015, 571] width 128 height 26
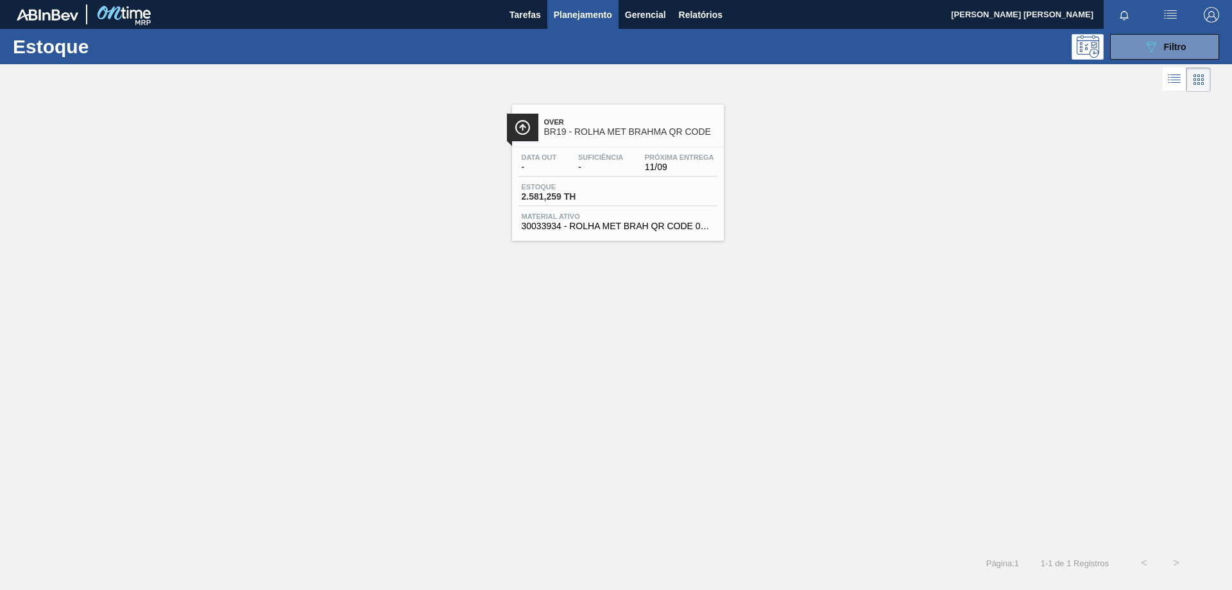
click at [620, 166] on span "-" at bounding box center [600, 167] width 45 height 10
